Goal: Task Accomplishment & Management: Manage account settings

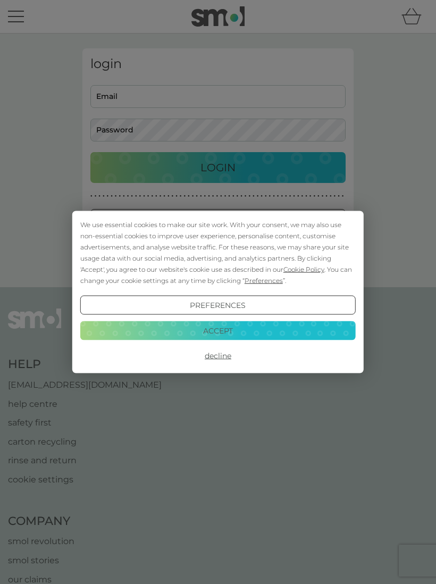
click at [278, 330] on button "Accept" at bounding box center [217, 330] width 275 height 19
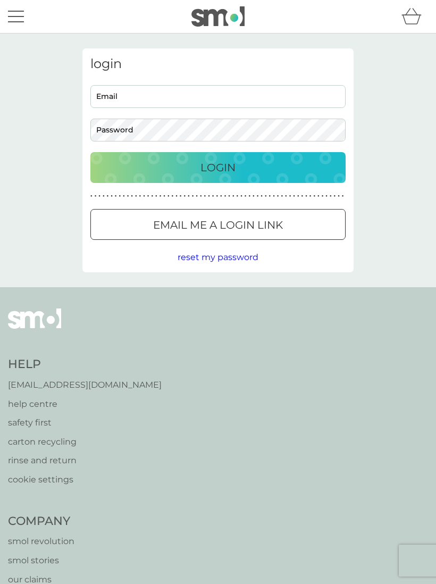
click at [225, 99] on input "Email" at bounding box center [217, 96] width 255 height 23
type input "roopam70@yahoo.co.uk"
click at [218, 167] on button "Login" at bounding box center [217, 167] width 255 height 31
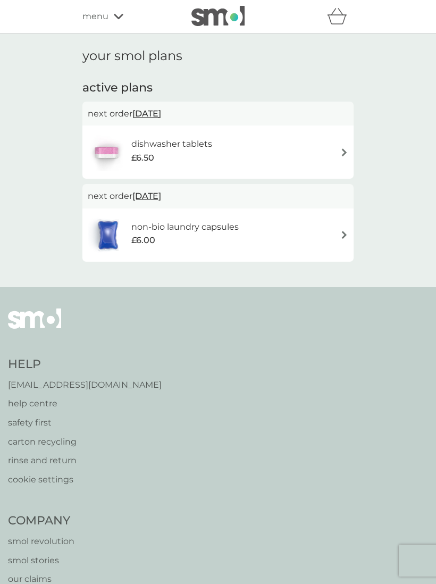
click at [282, 160] on div "dishwasher tablets £6.50" at bounding box center [218, 151] width 261 height 37
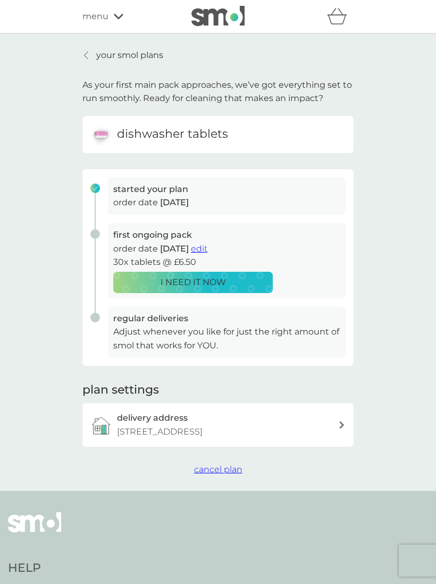
click at [220, 469] on span "cancel plan" at bounding box center [218, 469] width 48 height 10
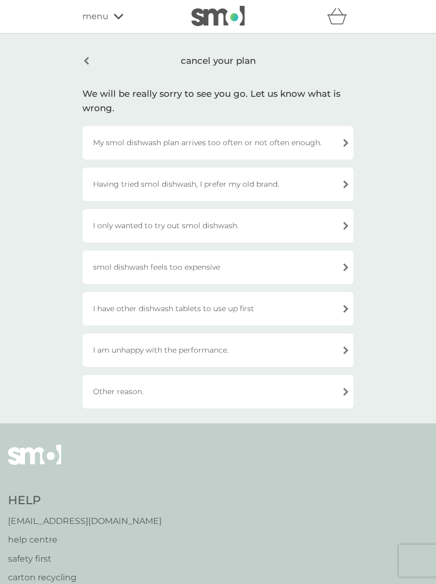
click at [258, 310] on div "I have other dishwash tablets to use up first" at bounding box center [217, 309] width 271 height 34
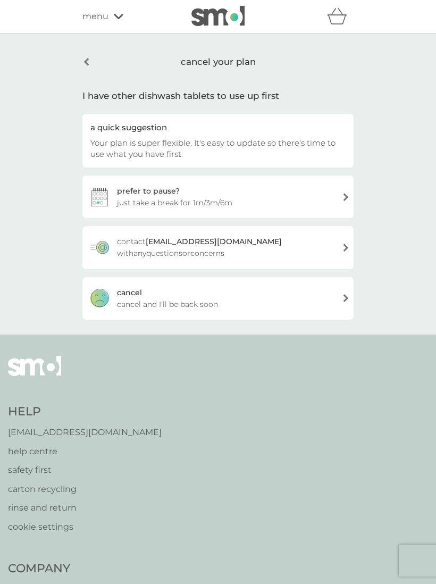
click at [236, 305] on div "[PERSON_NAME] and I'll be back soon" at bounding box center [217, 298] width 271 height 43
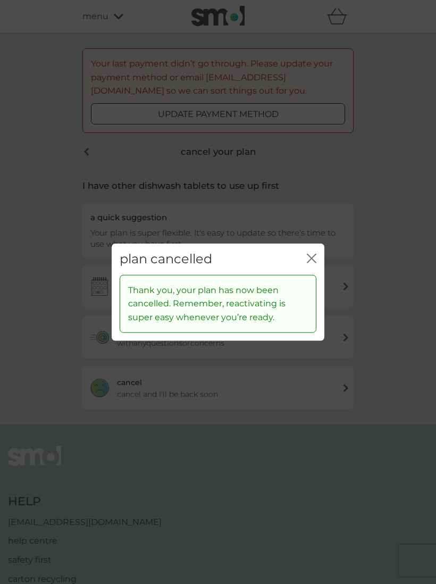
click at [312, 254] on icon "close" at bounding box center [312, 259] width 10 height 10
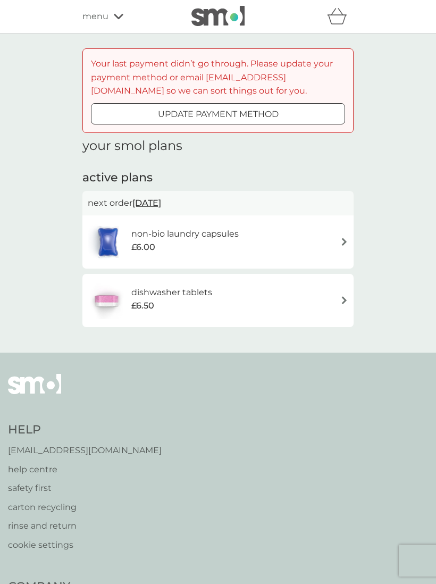
click at [315, 242] on div "non-bio laundry capsules £6.00" at bounding box center [218, 241] width 261 height 37
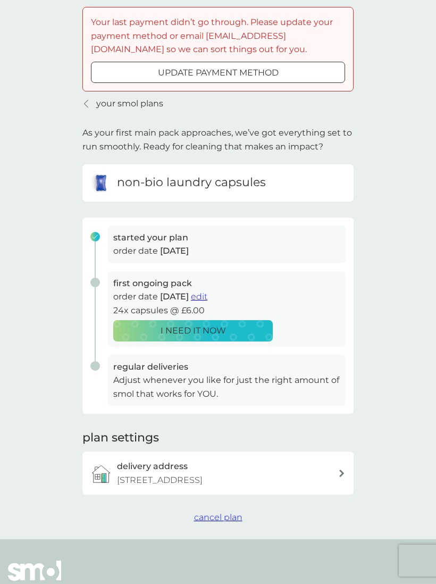
scroll to position [48, 0]
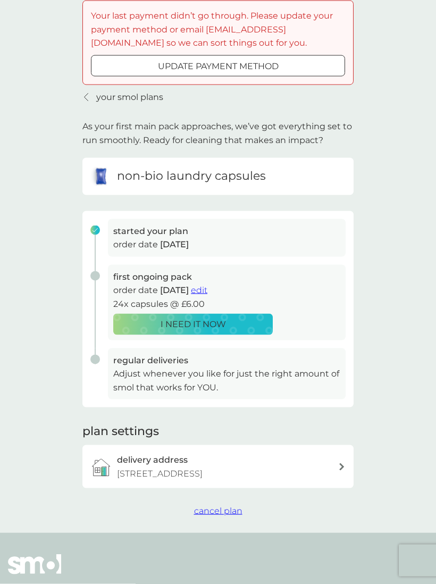
click at [220, 506] on span "cancel plan" at bounding box center [218, 511] width 48 height 10
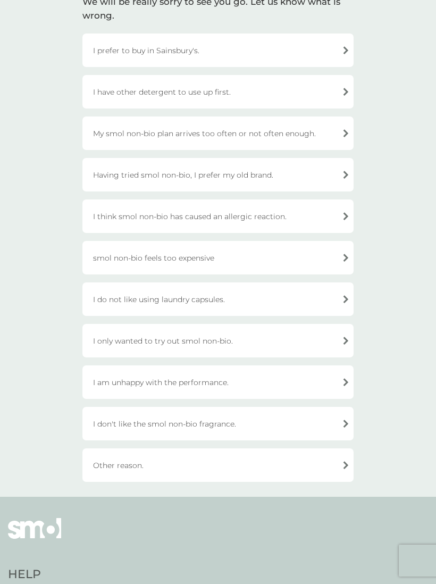
scroll to position [191, 0]
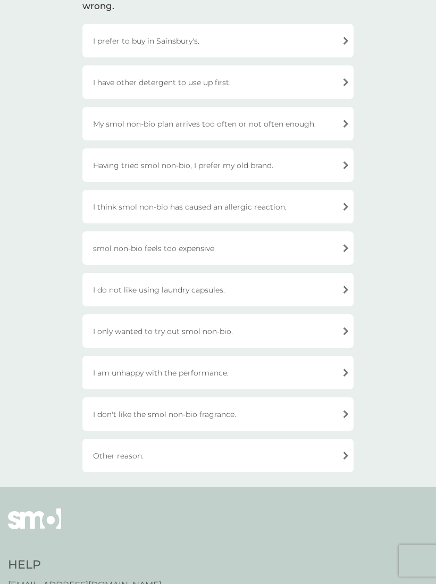
click at [225, 285] on div "I do not like using laundry capsules." at bounding box center [217, 290] width 271 height 34
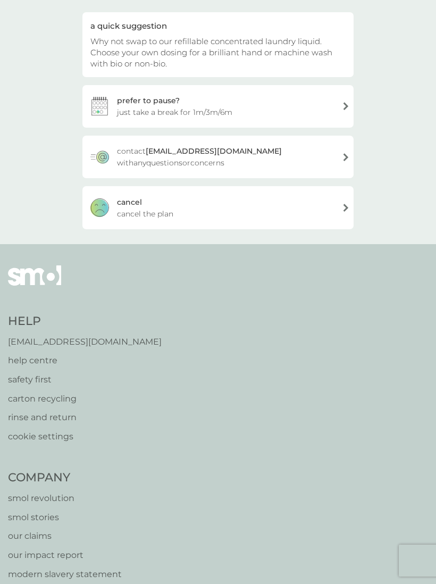
click at [286, 209] on div "[PERSON_NAME] the plan" at bounding box center [217, 207] width 271 height 43
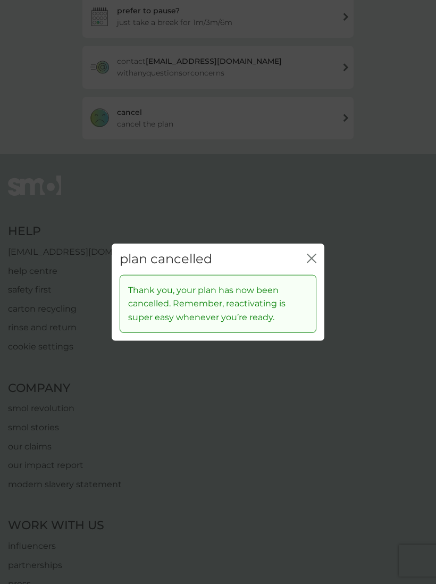
click at [310, 261] on div "close" at bounding box center [312, 259] width 10 height 15
click at [308, 263] on icon "close" at bounding box center [312, 259] width 10 height 10
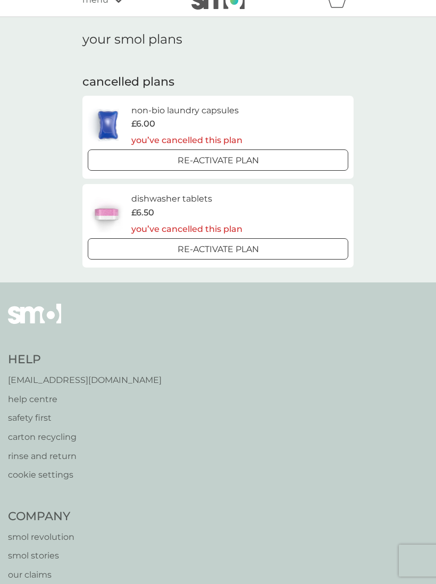
scroll to position [18, 0]
